Goal: Task Accomplishment & Management: Use online tool/utility

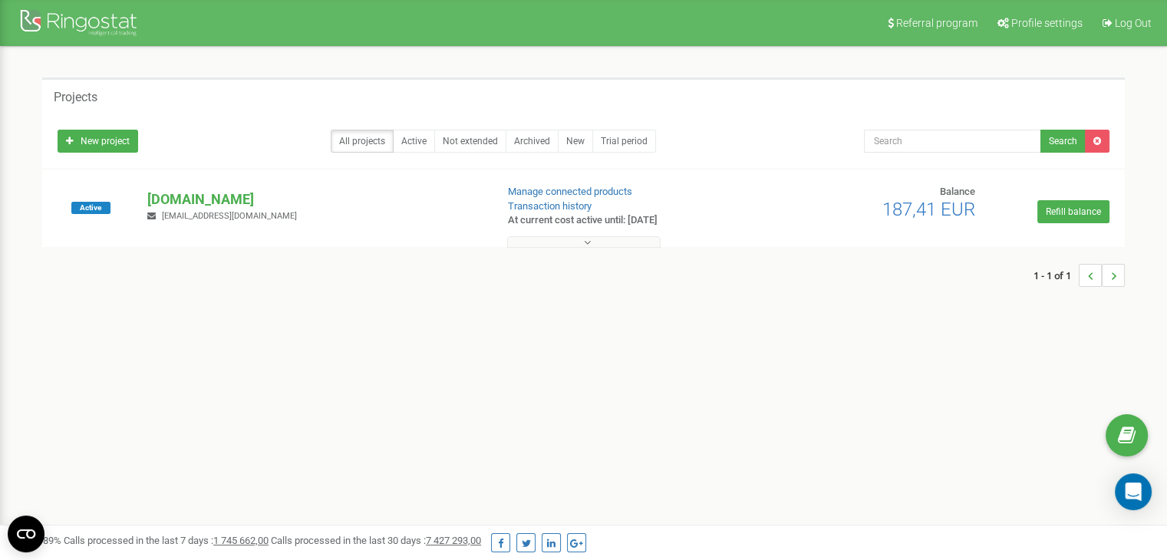
click at [618, 246] on button at bounding box center [583, 242] width 153 height 12
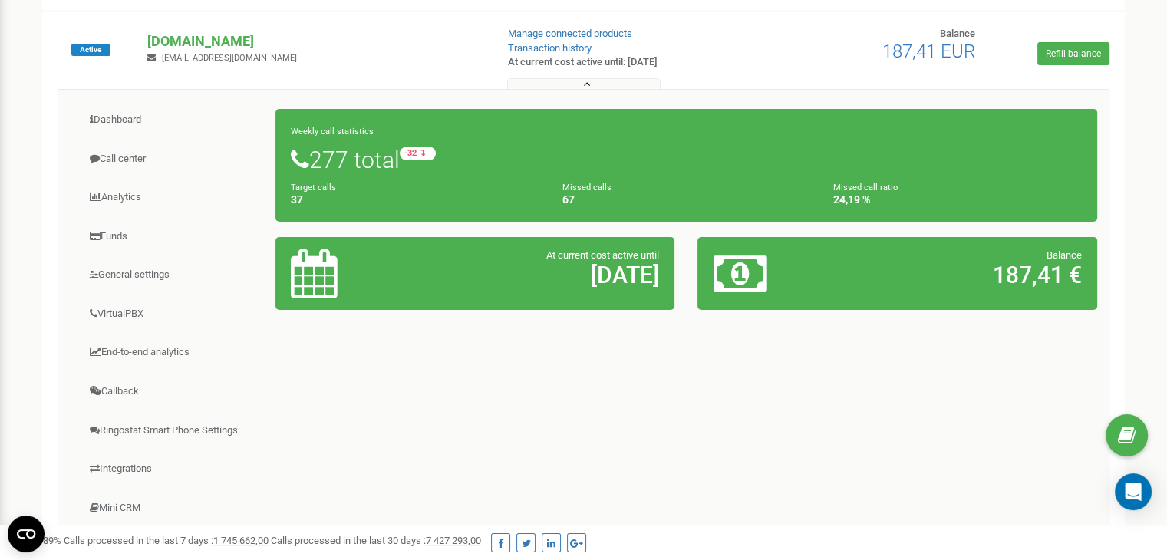
scroll to position [160, 0]
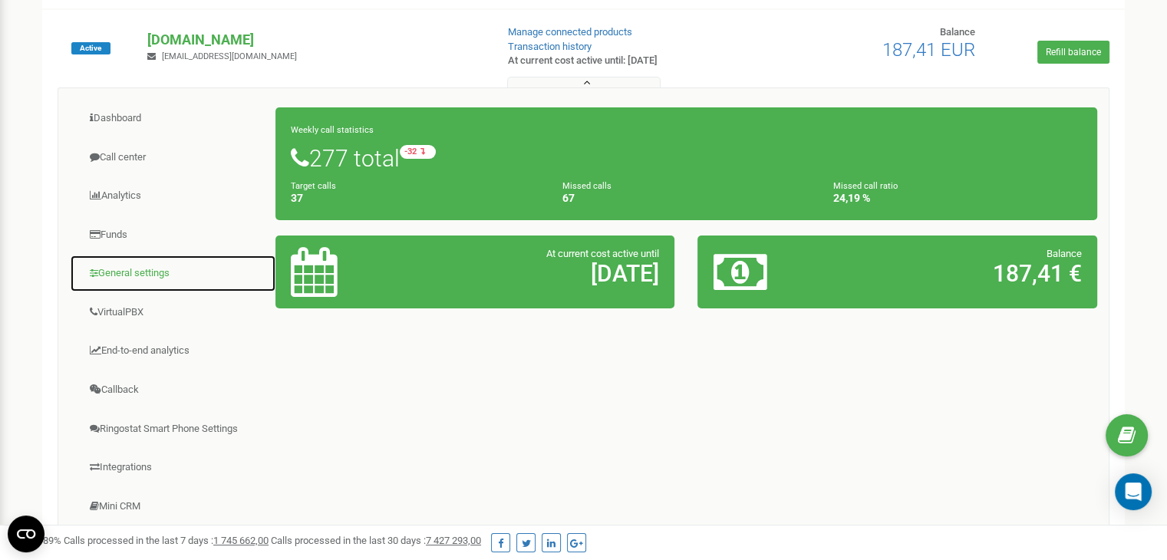
click at [116, 263] on link "General settings" at bounding box center [173, 274] width 206 height 38
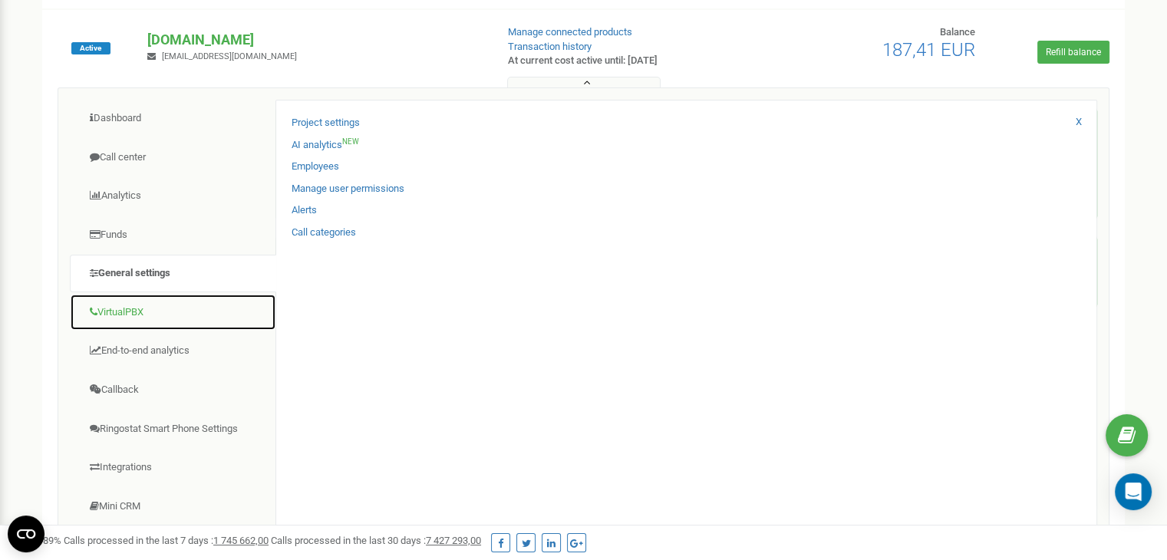
click at [117, 310] on link "VirtualPBX" at bounding box center [173, 313] width 206 height 38
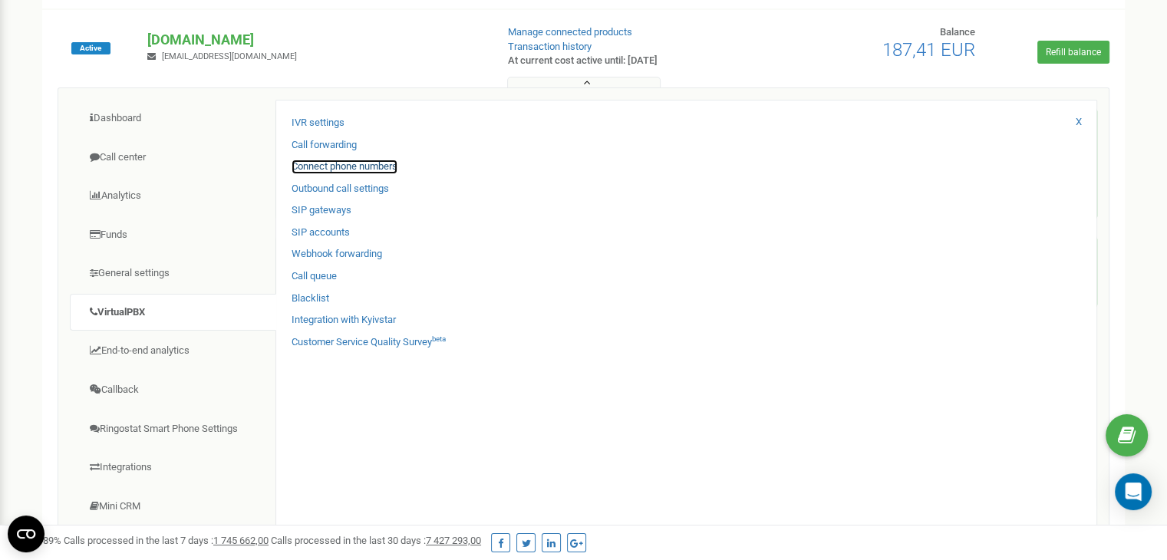
click at [351, 164] on link "Connect phone numbers" at bounding box center [345, 167] width 106 height 15
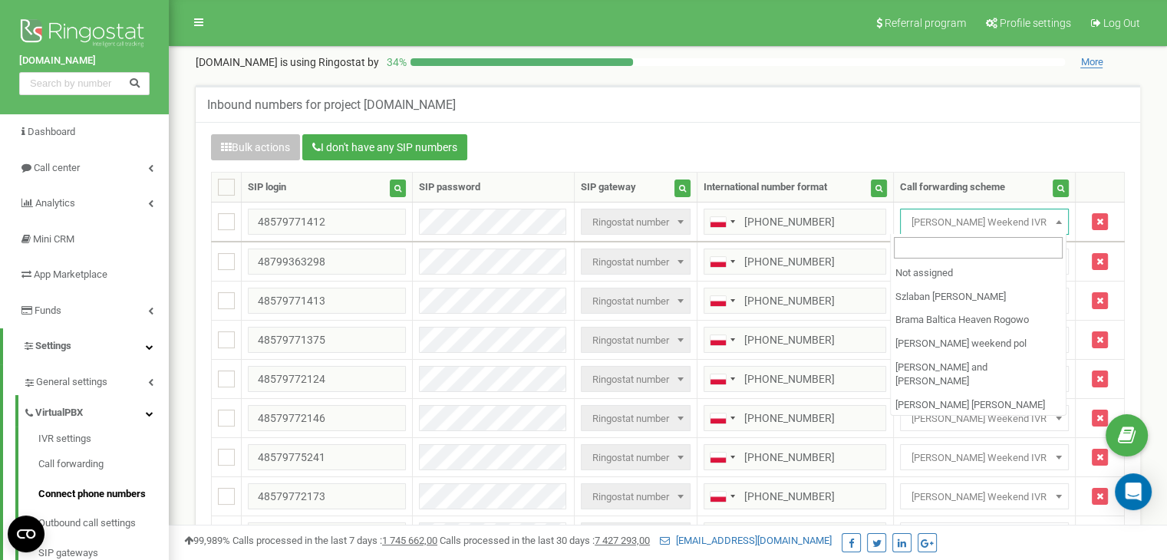
click at [967, 219] on span "[PERSON_NAME] Weekend IVR" at bounding box center [983, 222] width 157 height 21
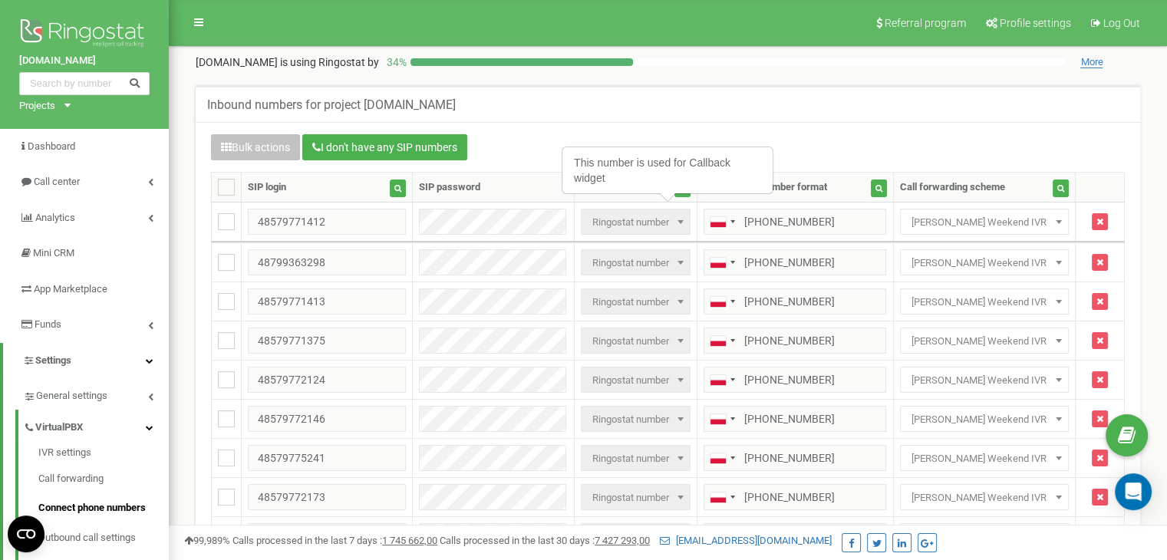
click at [1010, 163] on div "Bulk actions I don't have any SIP numbers Setting Select a setting to edit Call…" at bounding box center [667, 414] width 937 height 560
